Goal: Check status

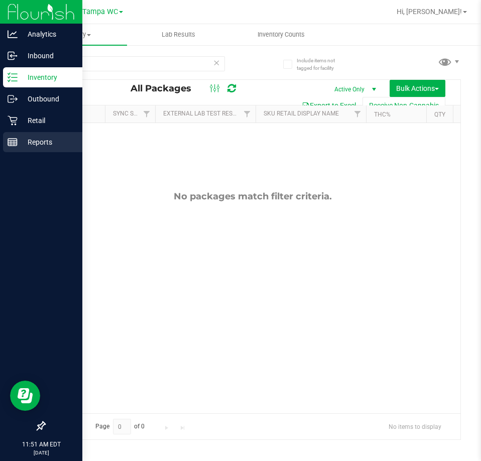
click at [21, 133] on div "Reports" at bounding box center [42, 142] width 79 height 20
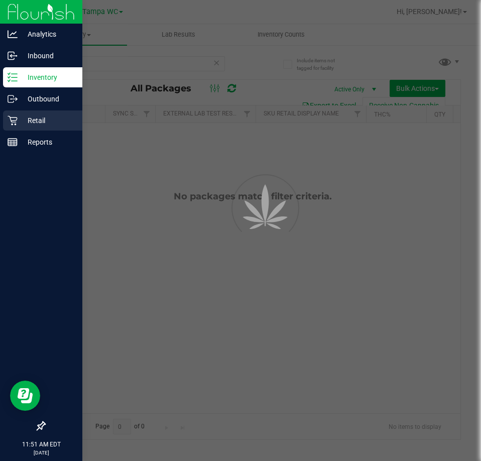
click at [32, 122] on p "Retail" at bounding box center [48, 121] width 60 height 12
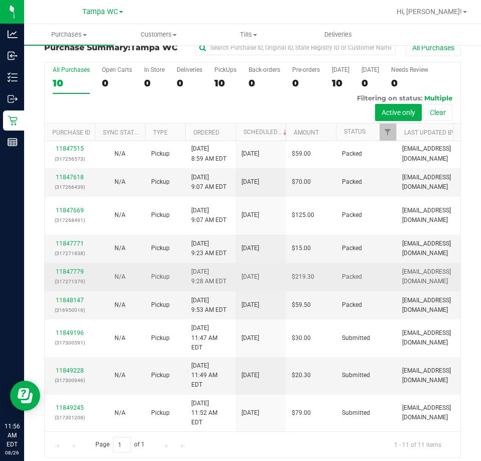
scroll to position [22, 0]
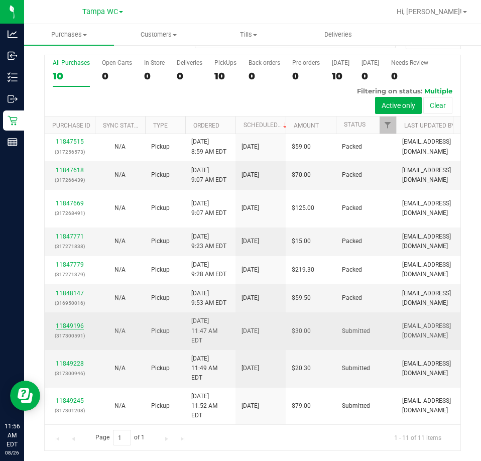
click at [73, 329] on link "11849196" at bounding box center [70, 325] width 28 height 7
